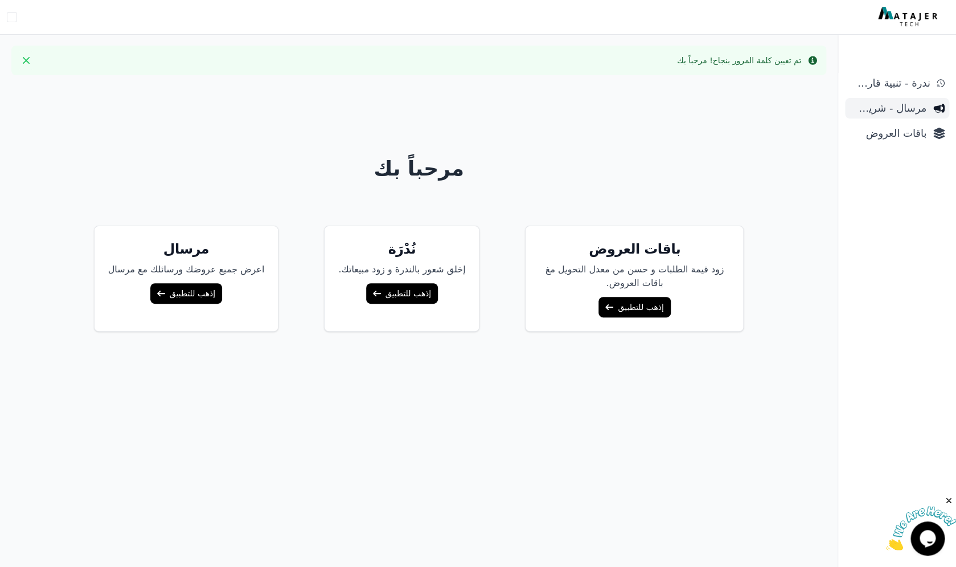
click at [899, 108] on span "مرسال - شريط دعاية" at bounding box center [888, 108] width 77 height 16
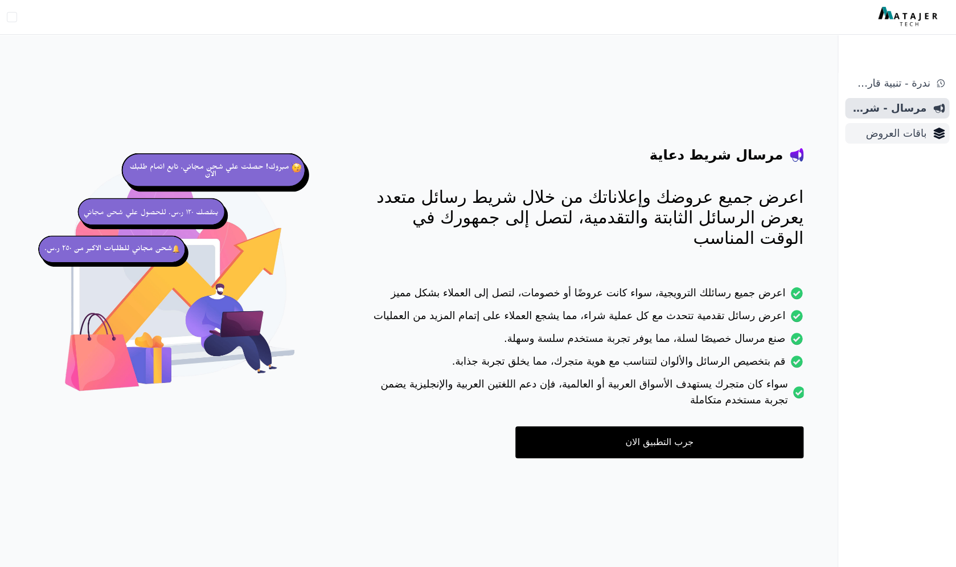
click at [894, 133] on span "باقات العروض" at bounding box center [888, 133] width 77 height 16
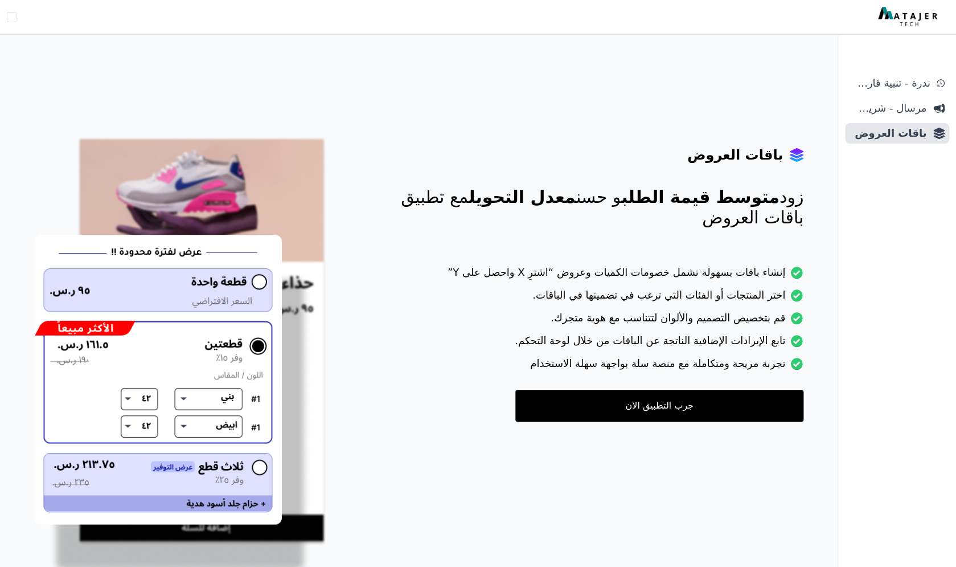
click at [912, 85] on span "ندرة - تنبية قارب علي النفاذ" at bounding box center [890, 83] width 80 height 16
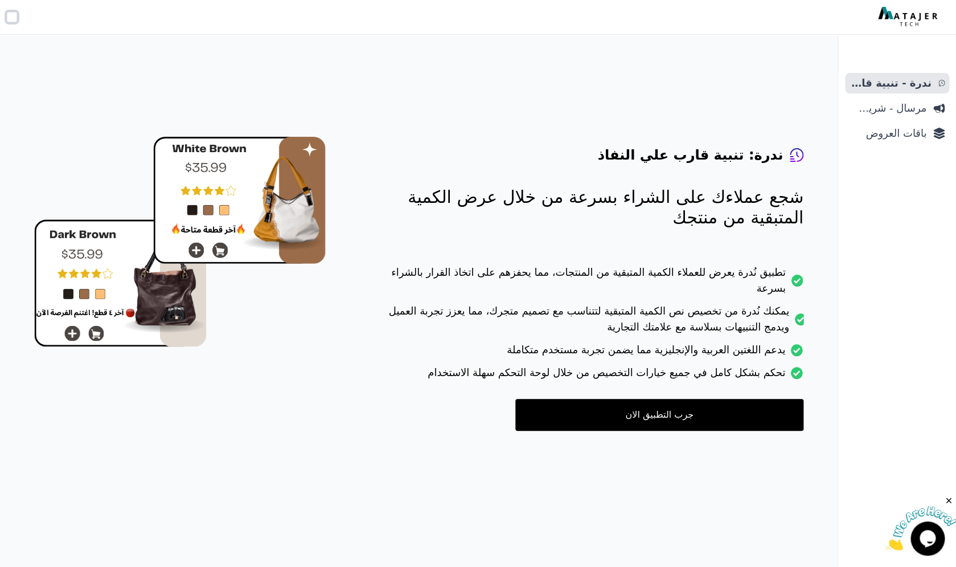
click at [11, 17] on button "Open user menu" at bounding box center [12, 17] width 10 height 10
